Goal: Use online tool/utility

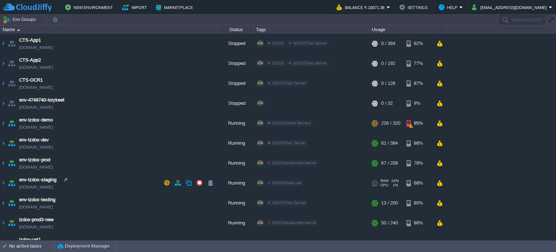
scroll to position [91, 0]
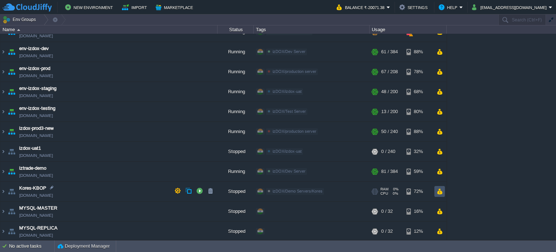
click at [441, 189] on button "button" at bounding box center [440, 191] width 6 height 7
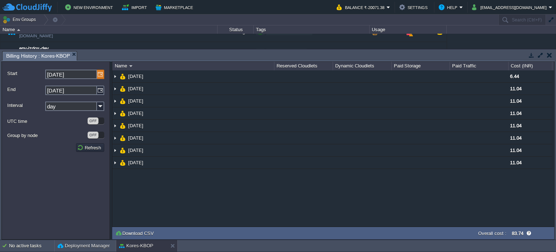
click at [101, 72] on img at bounding box center [100, 74] width 7 height 9
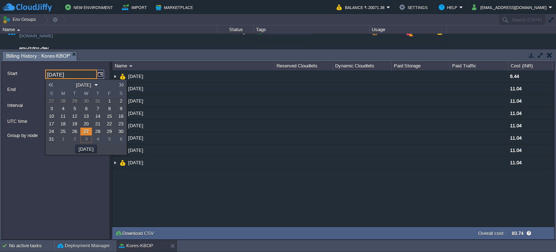
click at [108, 101] on span "1" at bounding box center [109, 100] width 3 height 5
type input "[DATE]"
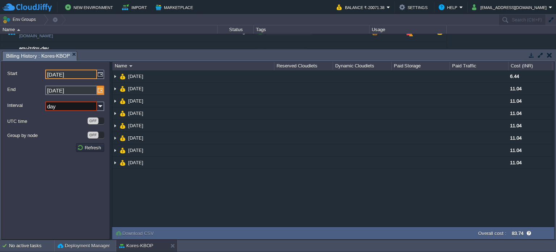
click at [99, 91] on img at bounding box center [100, 89] width 7 height 9
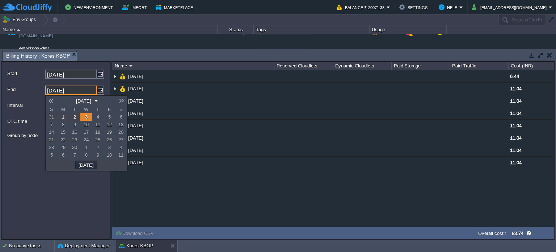
click at [50, 103] on link at bounding box center [51, 101] width 10 height 6
click at [51, 156] on span "31" at bounding box center [51, 154] width 5 height 5
type input "[DATE]"
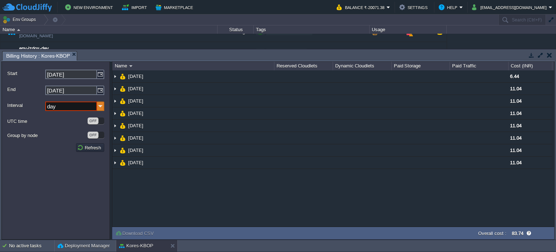
click at [100, 108] on img at bounding box center [100, 105] width 7 height 9
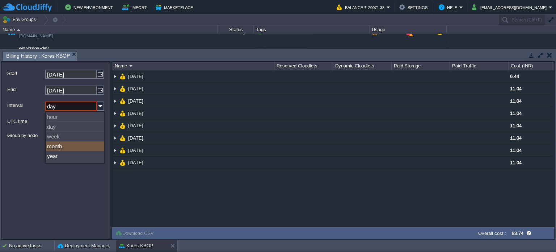
click at [61, 147] on div "month" at bounding box center [75, 146] width 58 height 10
type input "month"
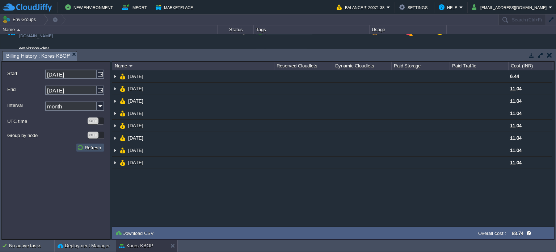
click at [91, 149] on button "Refresh" at bounding box center [90, 147] width 26 height 7
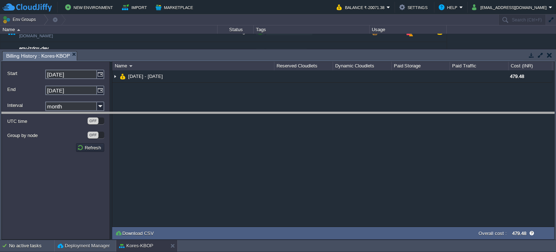
drag, startPoint x: 340, startPoint y: 58, endPoint x: 342, endPoint y: 132, distance: 74.6
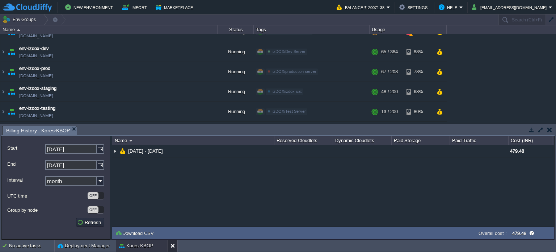
click at [172, 247] on button at bounding box center [174, 245] width 7 height 7
